Goal: Information Seeking & Learning: Learn about a topic

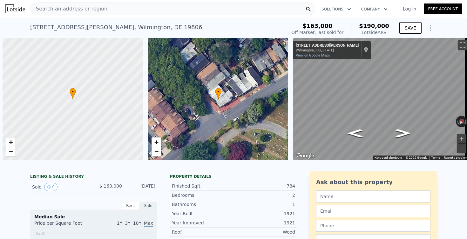
scroll to position [0, 3]
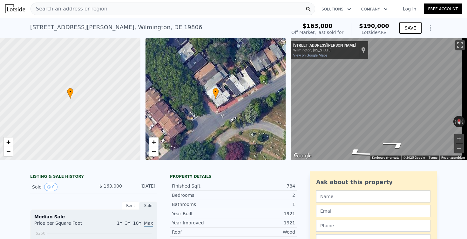
click at [397, 119] on div "Map" at bounding box center [379, 99] width 176 height 122
drag, startPoint x: 383, startPoint y: 112, endPoint x: 347, endPoint y: 113, distance: 36.6
click at [347, 113] on icon "Map" at bounding box center [377, 99] width 172 height 122
click at [378, 107] on icon "Go Northwest, Lovering Ave" at bounding box center [377, 107] width 39 height 11
click at [279, 100] on div "• + − • + − ← Move left → Move right ↑ Move up ↓ Move down + Zoom in - Zoom out…" at bounding box center [233, 99] width 467 height 122
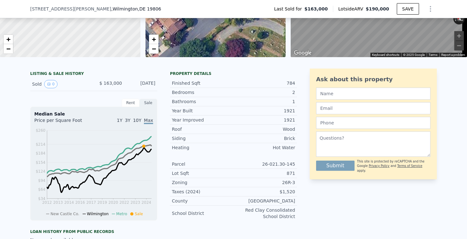
scroll to position [101, 0]
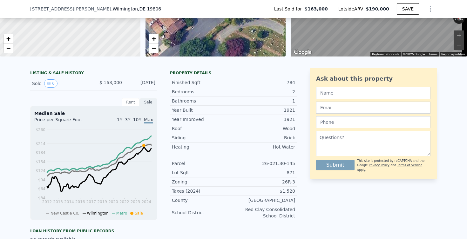
click at [115, 85] on span "$ 163,000" at bounding box center [110, 82] width 23 height 5
click at [51, 88] on button "0" at bounding box center [50, 83] width 13 height 8
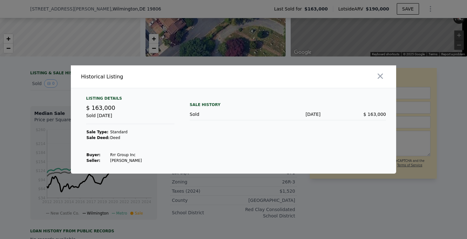
click at [50, 101] on div at bounding box center [233, 119] width 467 height 239
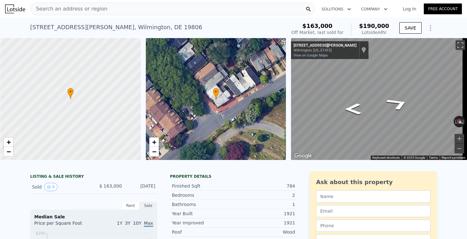
scroll to position [0, 3]
click at [62, 10] on span "Search an address or region" at bounding box center [69, 9] width 77 height 8
click at [10, 22] on div "903 Lovering Ave , Wilmington , DE 19806 Sold Jul 2024 for $163k (~ARV $190k ) …" at bounding box center [233, 28] width 467 height 20
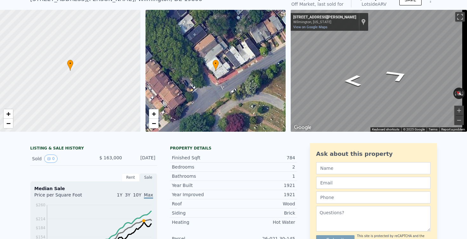
scroll to position [0, 0]
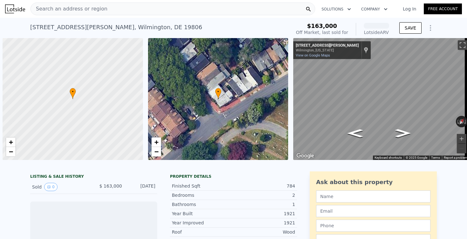
scroll to position [0, 3]
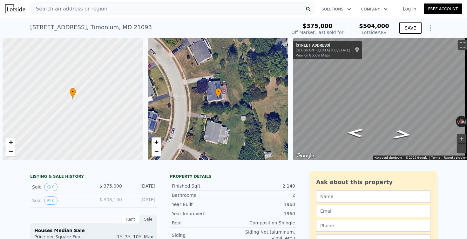
scroll to position [0, 3]
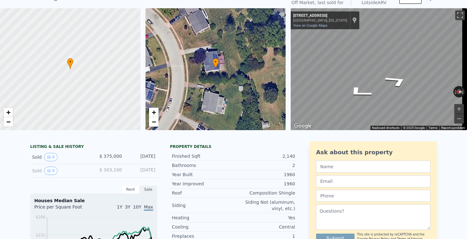
click at [272, 57] on div "• + − • + − ← Move left → Move right ↑ Move up ↓ Move down + Zoom in - Zoom out…" at bounding box center [233, 69] width 467 height 122
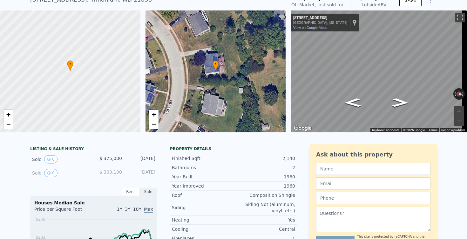
scroll to position [0, 0]
